Goal: Task Accomplishment & Management: Use online tool/utility

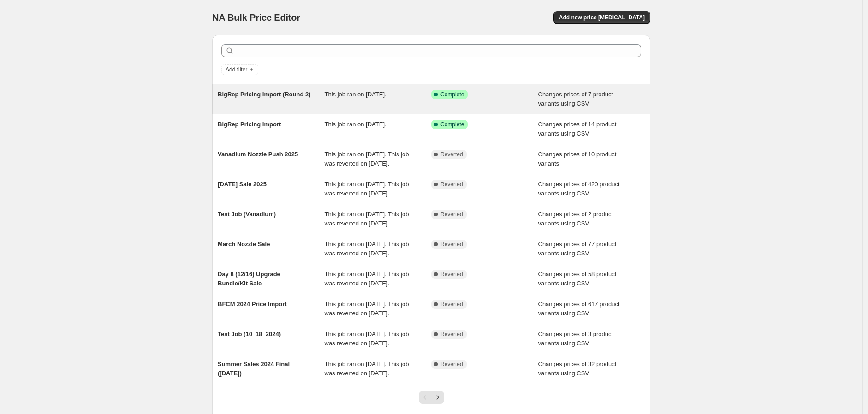
click at [236, 103] on div "BigRep Pricing Import (Round 2)" at bounding box center [271, 99] width 107 height 18
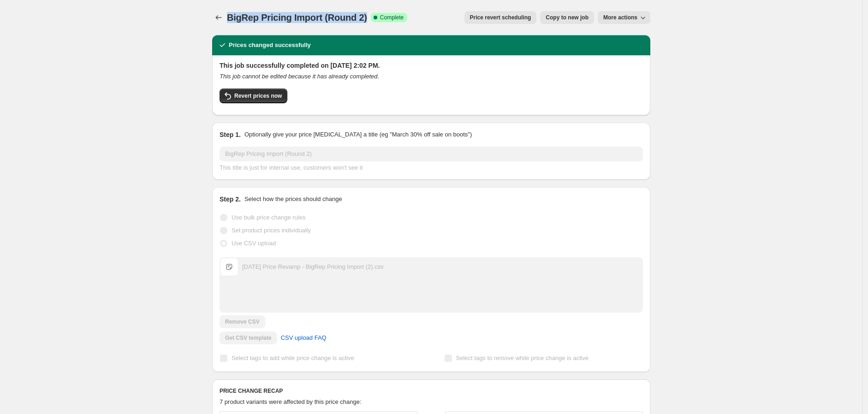
drag, startPoint x: 228, startPoint y: 13, endPoint x: 370, endPoint y: 17, distance: 142.1
click at [370, 17] on div "BigRep Pricing Import (Round 2) Success Complete Complete Price revert scheduli…" at bounding box center [431, 17] width 438 height 13
copy span "BigRep Pricing Import (Round 2)"
click at [220, 13] on icon "Price change jobs" at bounding box center [218, 17] width 9 height 9
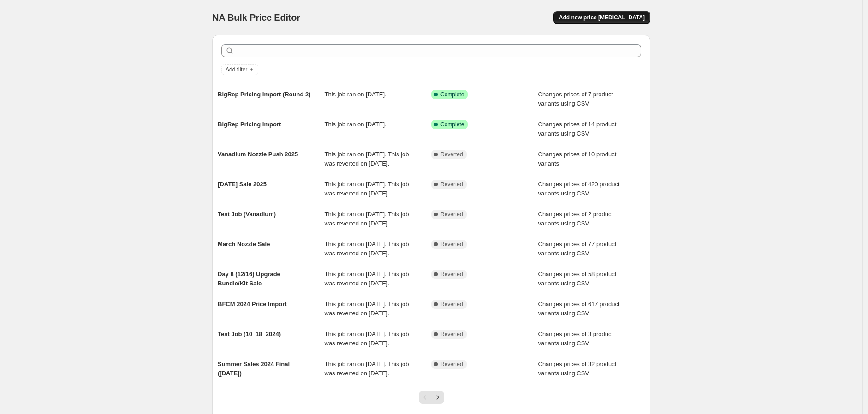
click at [605, 18] on span "Add new price [MEDICAL_DATA]" at bounding box center [602, 17] width 86 height 7
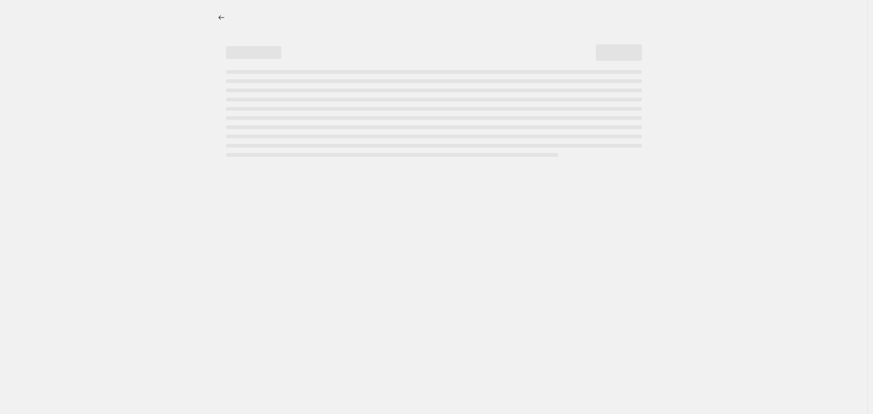
select select "percentage"
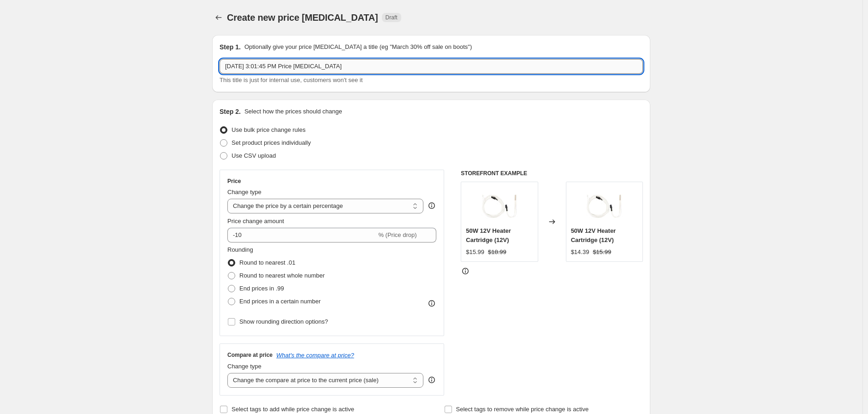
click at [329, 65] on input "[DATE] 3:01:45 PM Price [MEDICAL_DATA]" at bounding box center [431, 66] width 423 height 15
drag, startPoint x: 218, startPoint y: 65, endPoint x: 128, endPoint y: 64, distance: 90.0
paste input "BigRep Pricing Import (Round 2)"
click at [317, 66] on input "BigRep Pricing Import (Round 2)" at bounding box center [431, 66] width 423 height 15
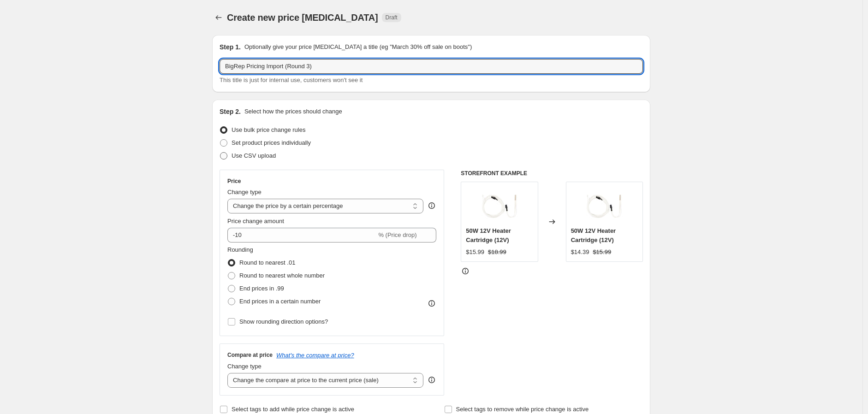
type input "BigRep Pricing Import (Round 3)"
click at [268, 154] on span "Use CSV upload" at bounding box center [254, 155] width 44 height 7
click at [220, 153] on input "Use CSV upload" at bounding box center [220, 152] width 0 height 0
radio input "true"
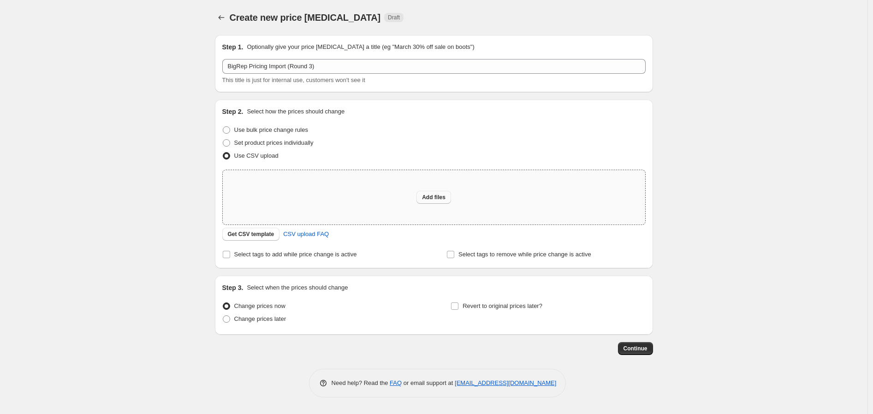
click at [430, 197] on span "Add files" at bounding box center [434, 197] width 24 height 7
type input "C:\fakepath\[DATE] Price Revamp - BigRep Pricing Import (3).csv"
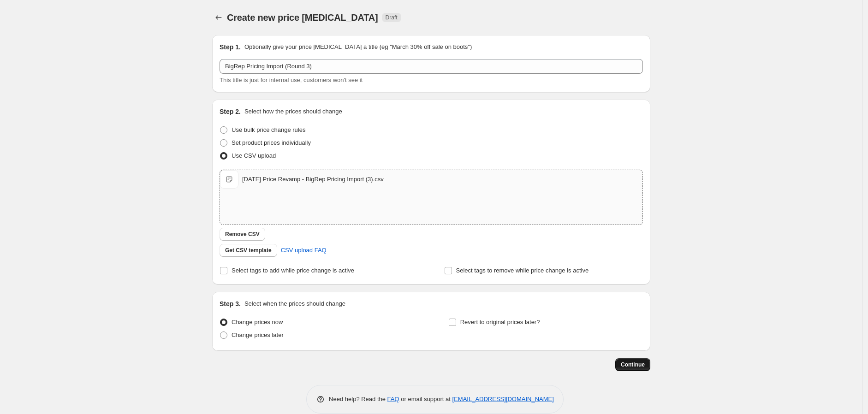
click at [634, 366] on span "Continue" at bounding box center [633, 364] width 24 height 7
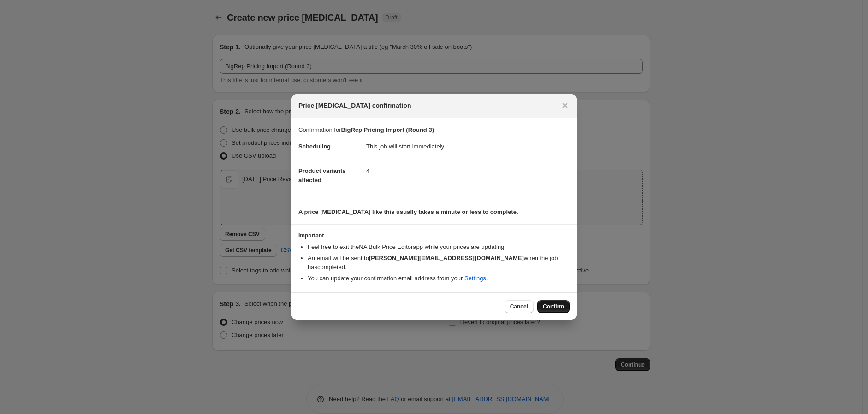
click at [557, 303] on span "Confirm" at bounding box center [553, 306] width 21 height 7
